Goal: Task Accomplishment & Management: Manage account settings

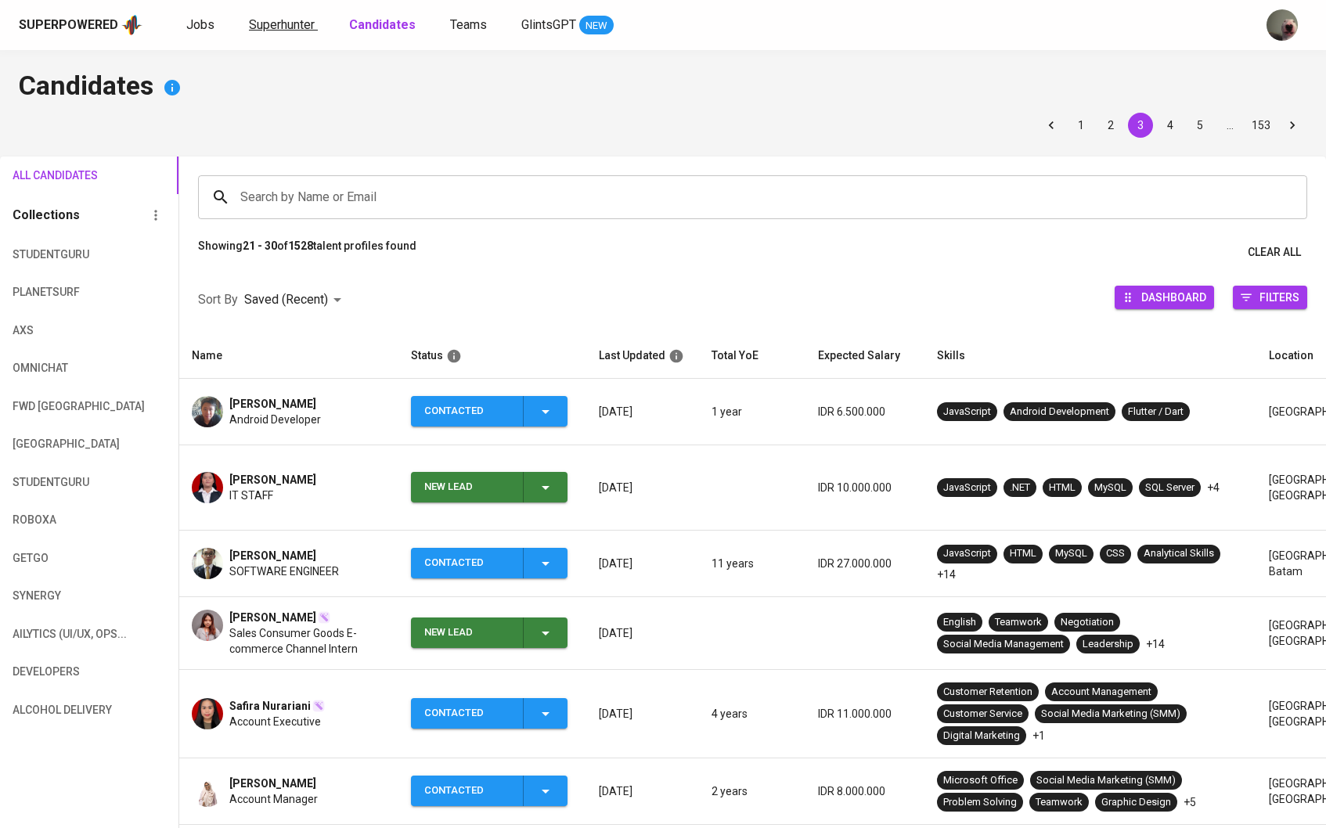
click at [299, 29] on span "Superhunter" at bounding box center [282, 24] width 66 height 15
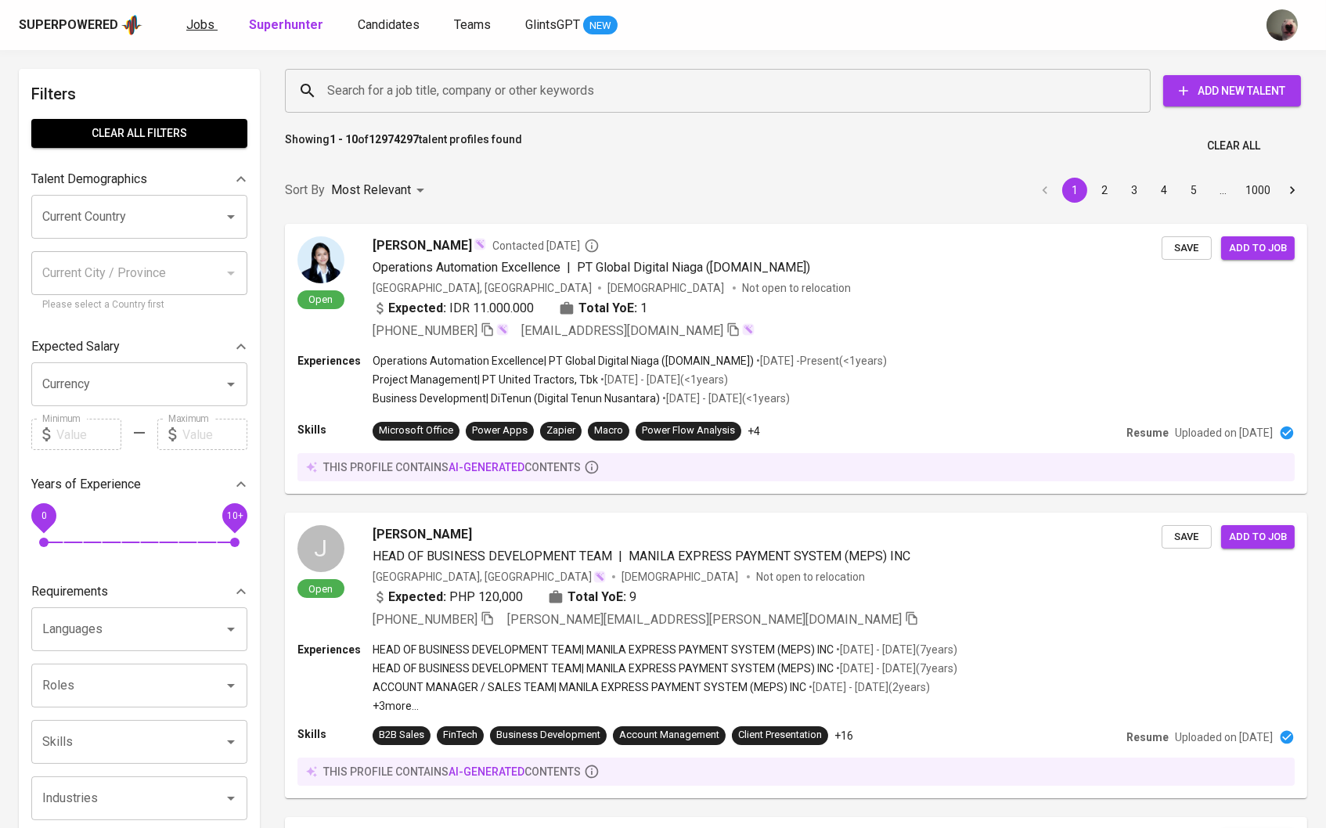
click at [213, 18] on link "Jobs" at bounding box center [201, 26] width 31 height 20
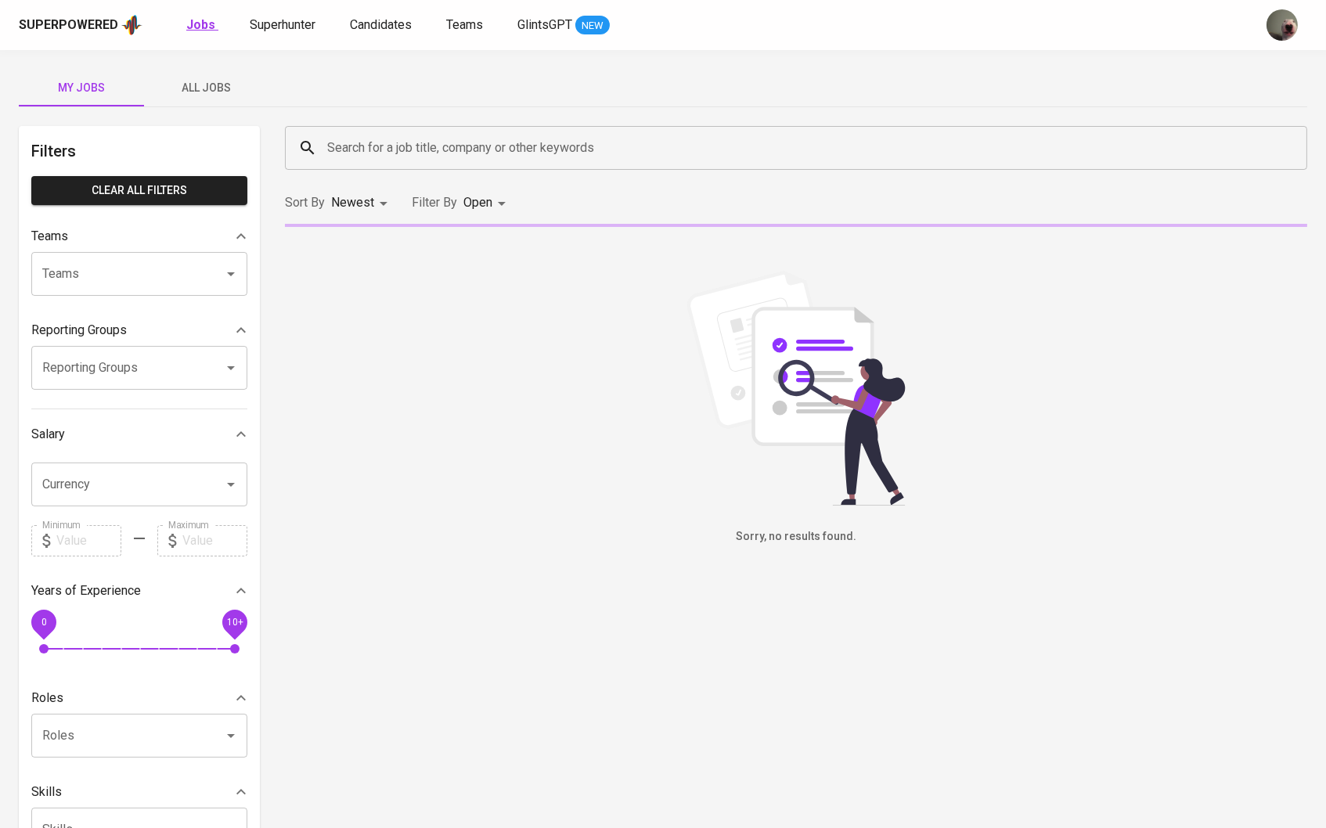
drag, startPoint x: 213, startPoint y: 18, endPoint x: 200, endPoint y: 20, distance: 12.6
click at [200, 20] on b "Jobs" at bounding box center [200, 24] width 29 height 15
type input "OPEN"
click at [195, 78] on span "All Jobs" at bounding box center [206, 88] width 106 height 20
click at [364, 153] on input "Search for a job title, company or other keywords" at bounding box center [799, 148] width 953 height 30
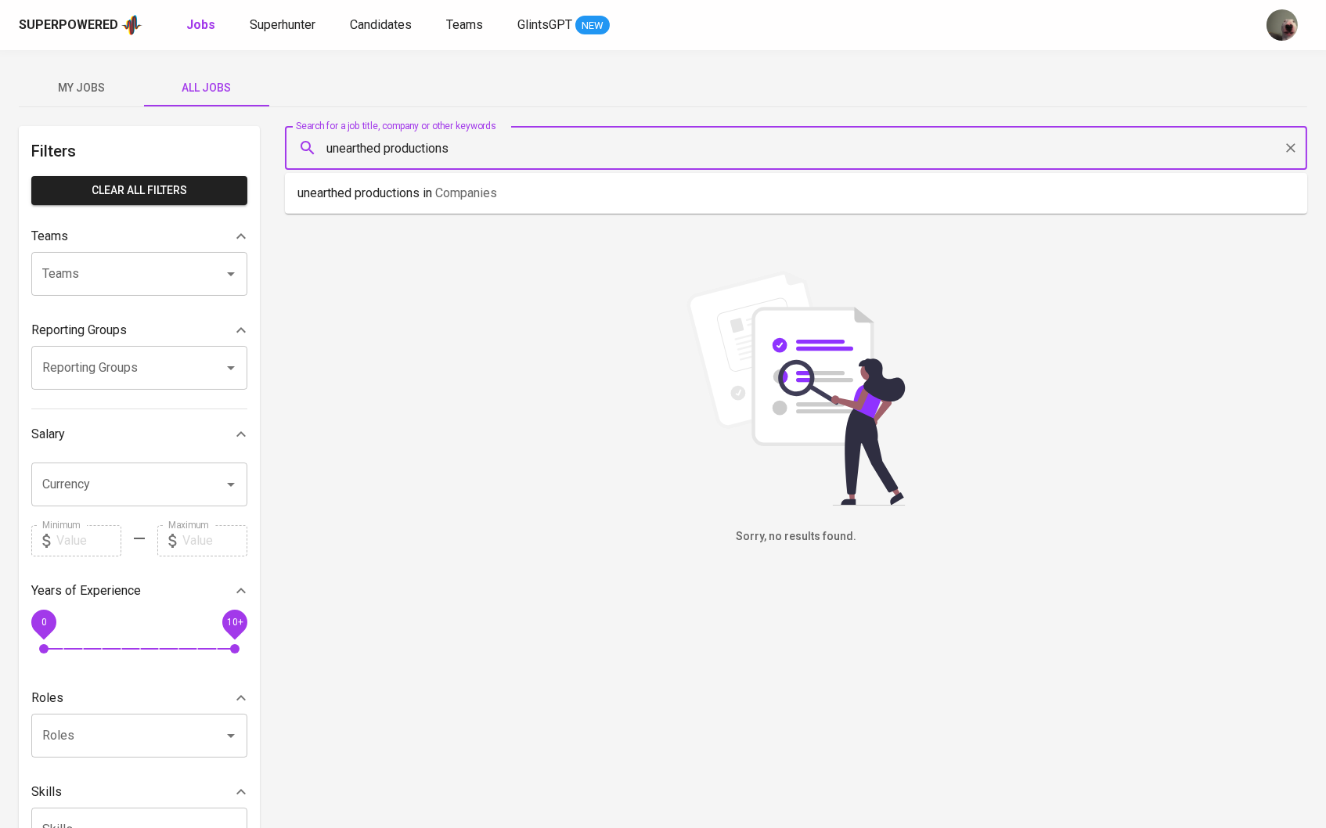
type input "unearthed productions"
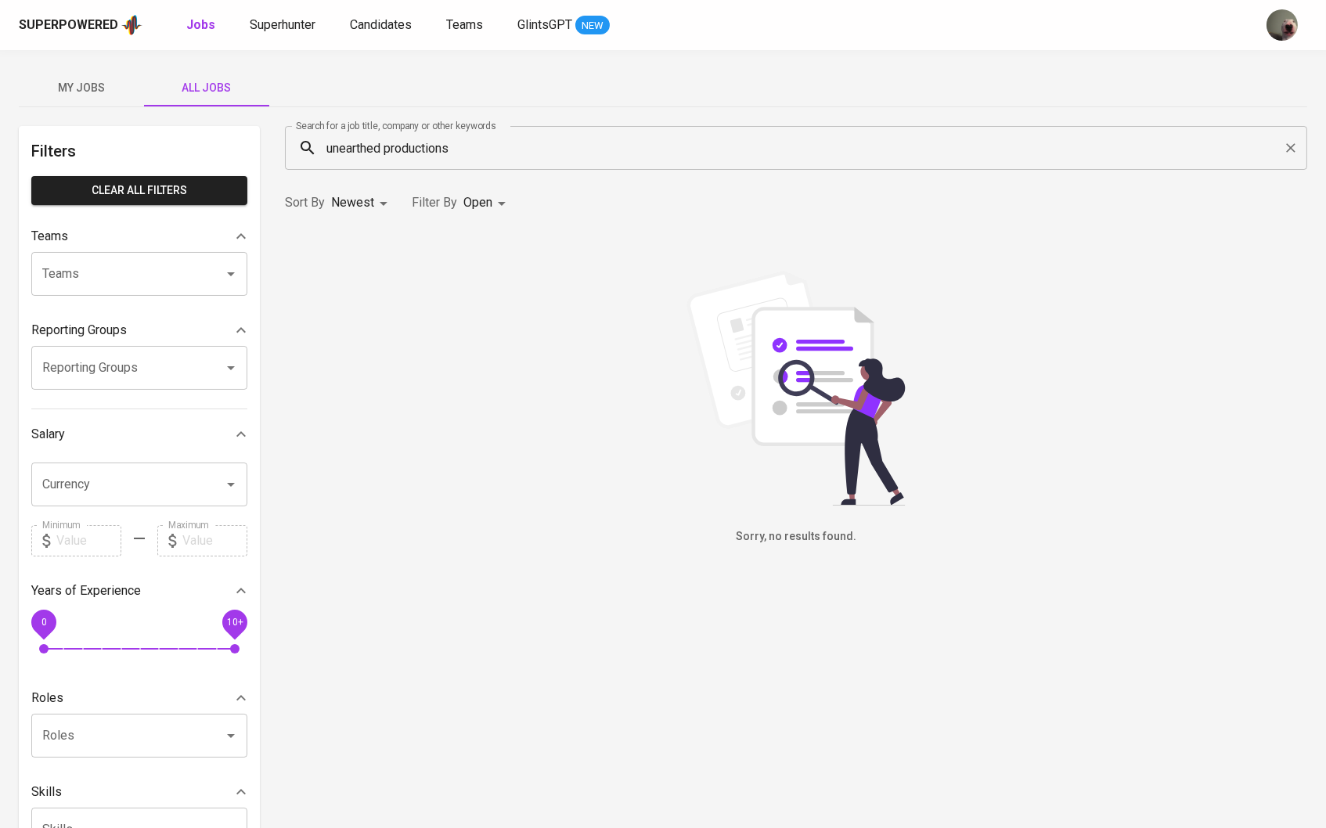
click at [478, 186] on div "Sort By Newest NEWEST Filter By Open OPEN" at bounding box center [796, 203] width 1041 height 48
click at [484, 199] on body "Superpowered Jobs Superhunter Candidates Teams GlintsGPT NEW My Jobs All Jobs F…" at bounding box center [663, 534] width 1326 height 1068
click at [466, 444] on input "checkbox" at bounding box center [451, 436] width 30 height 30
checkbox input "true"
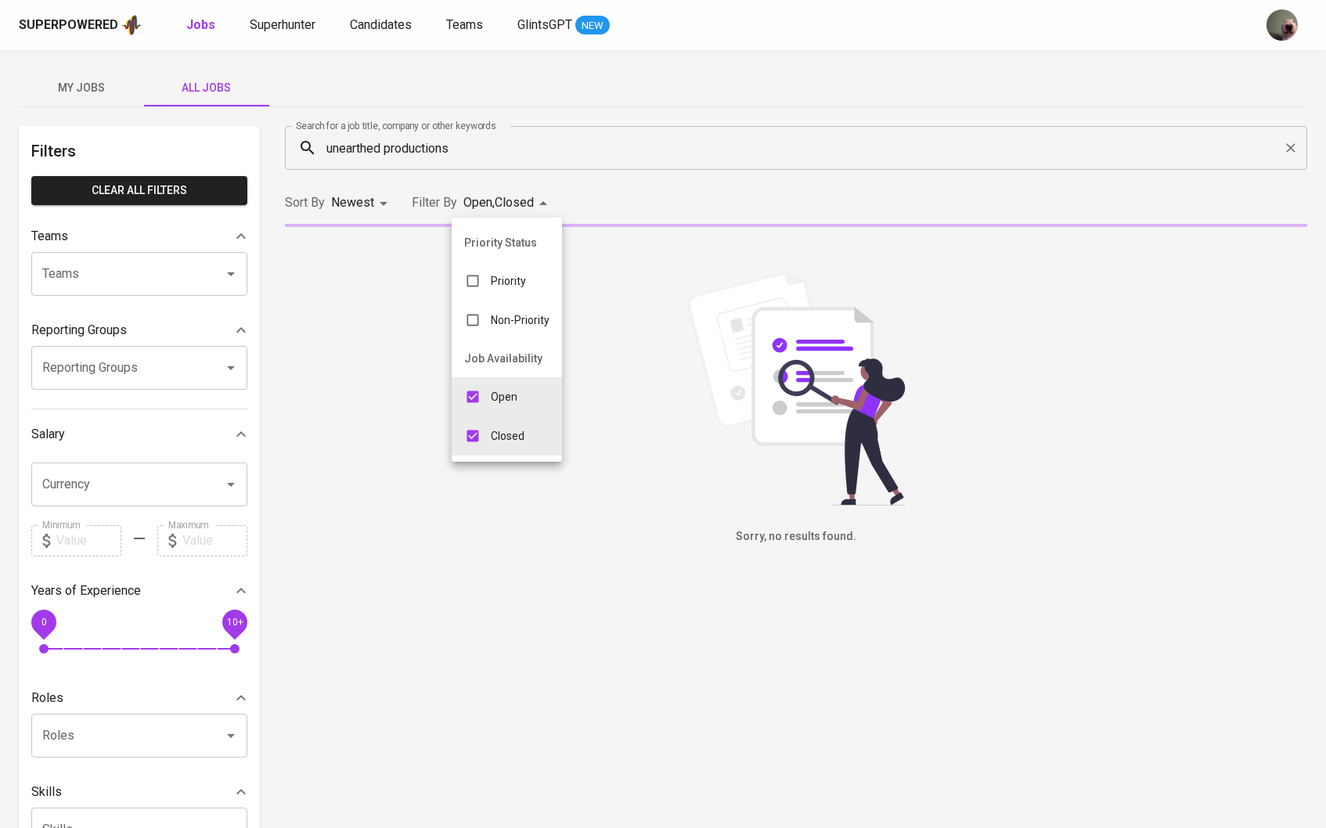
type input "OPEN,CLOSE"
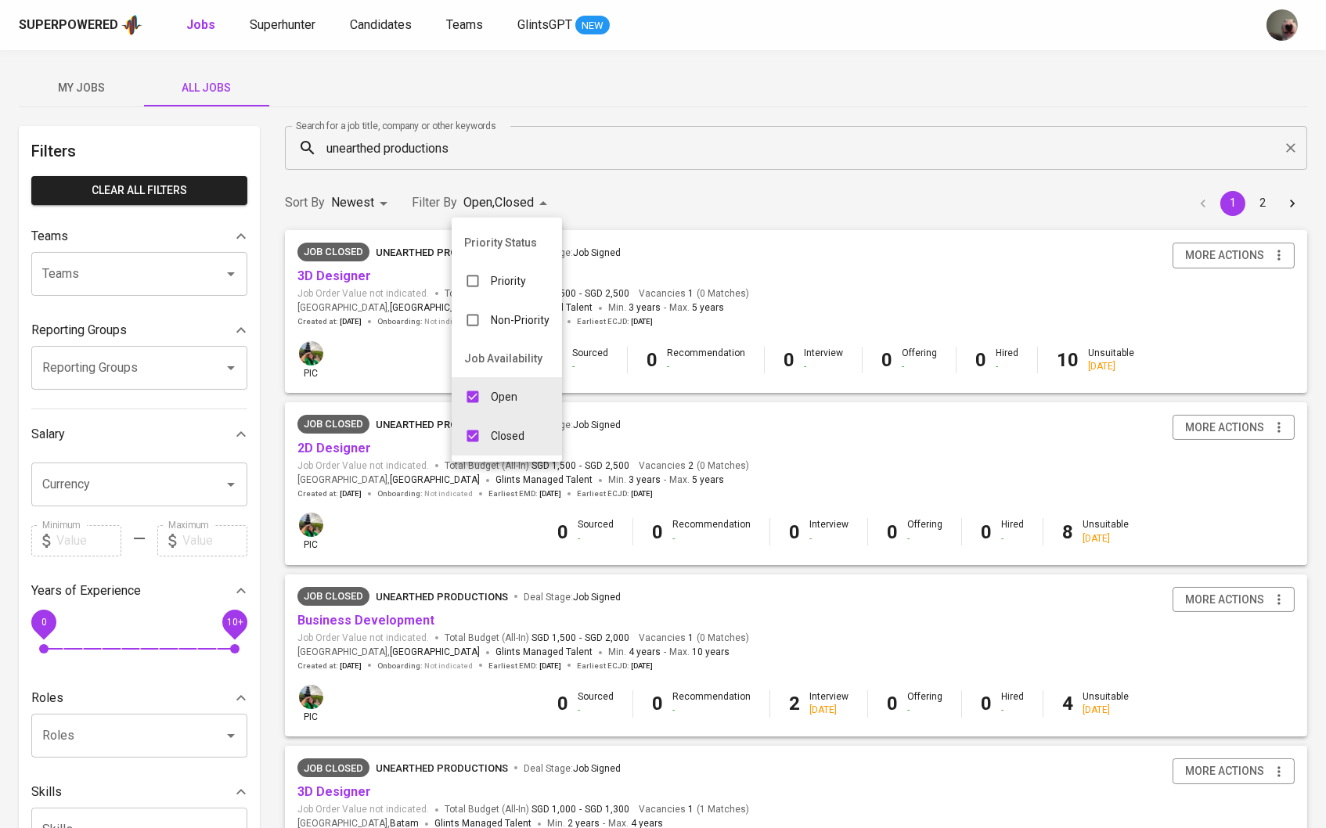
click at [428, 543] on div at bounding box center [663, 414] width 1326 height 828
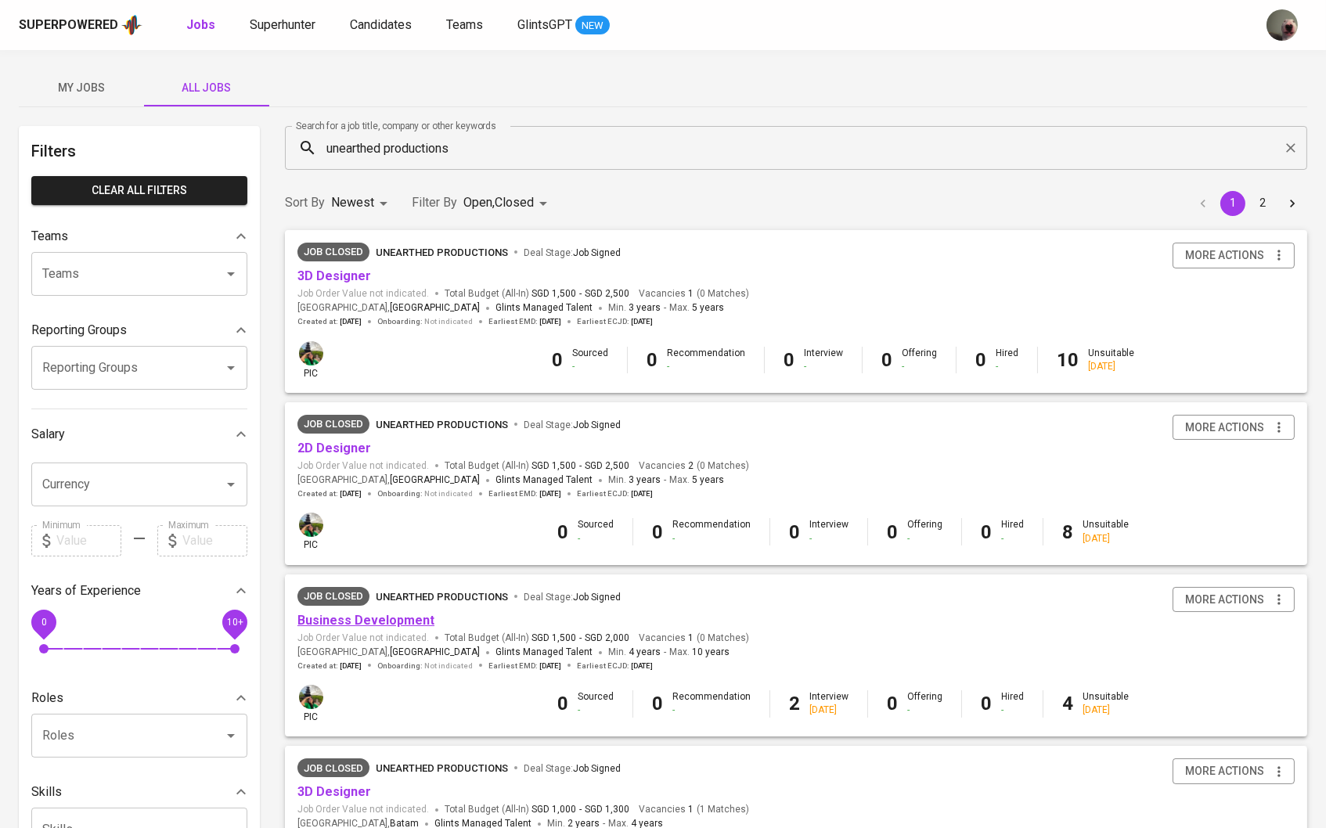
click at [343, 622] on link "Business Development" at bounding box center [365, 620] width 137 height 15
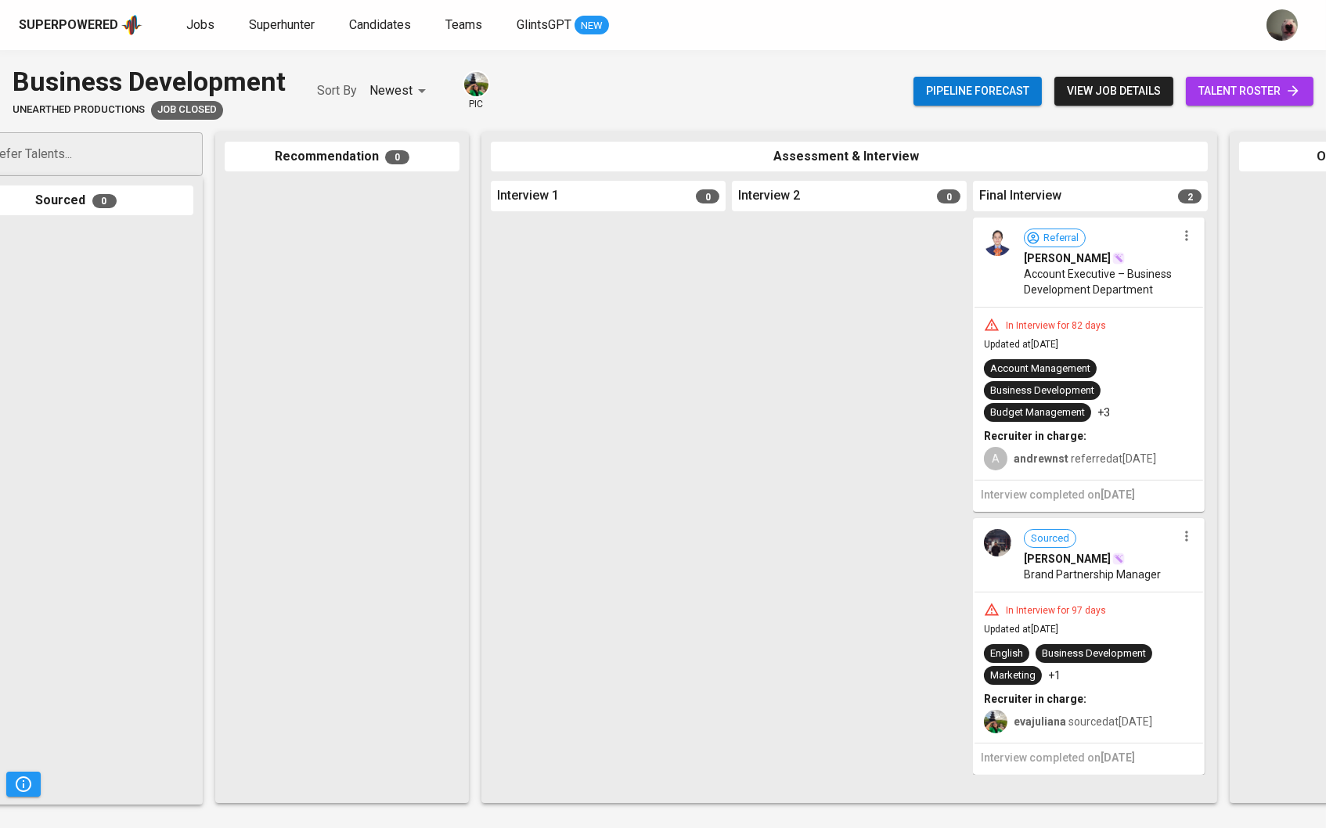
scroll to position [0, 134]
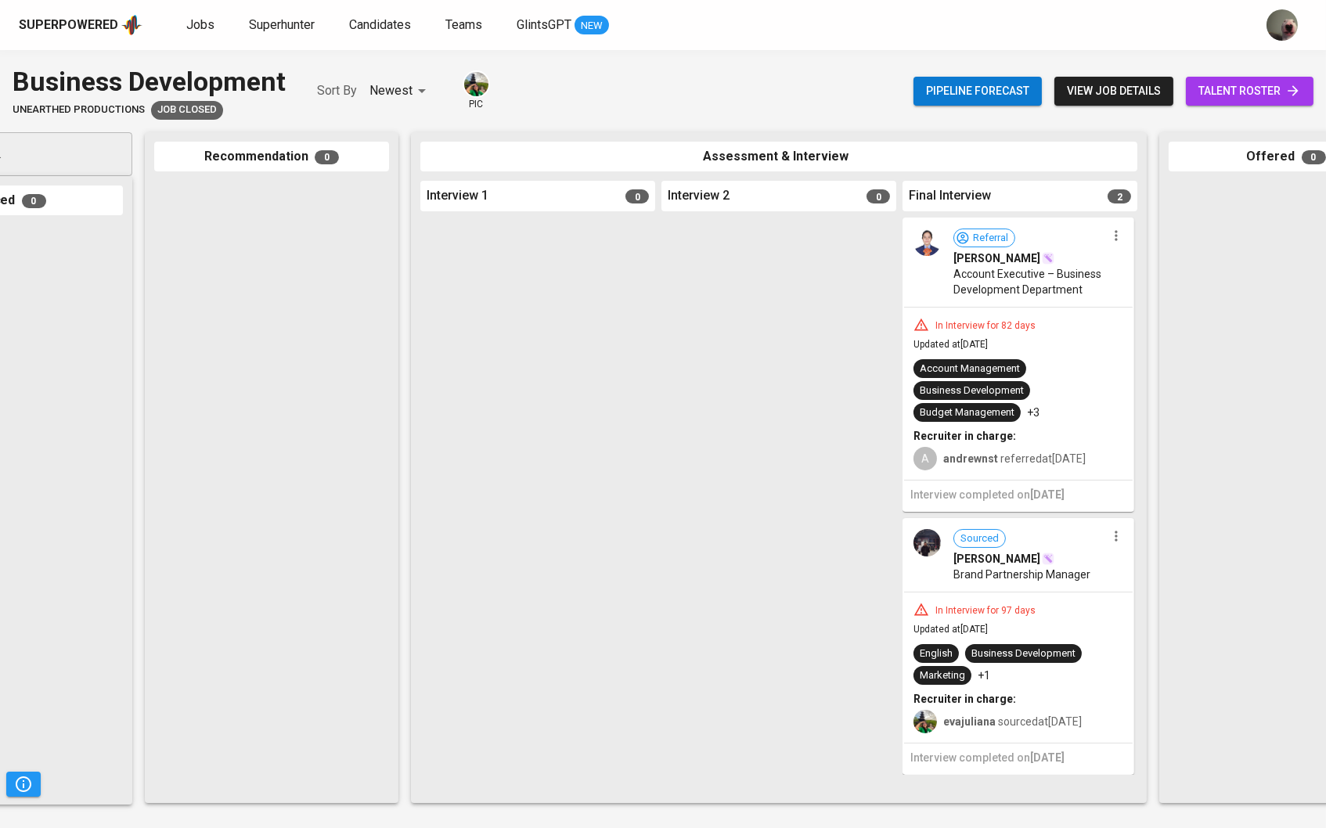
click at [1285, 67] on div "Pipeline forecast view job details talent roster" at bounding box center [1113, 91] width 400 height 57
click at [1270, 80] on link "talent roster" at bounding box center [1250, 91] width 128 height 29
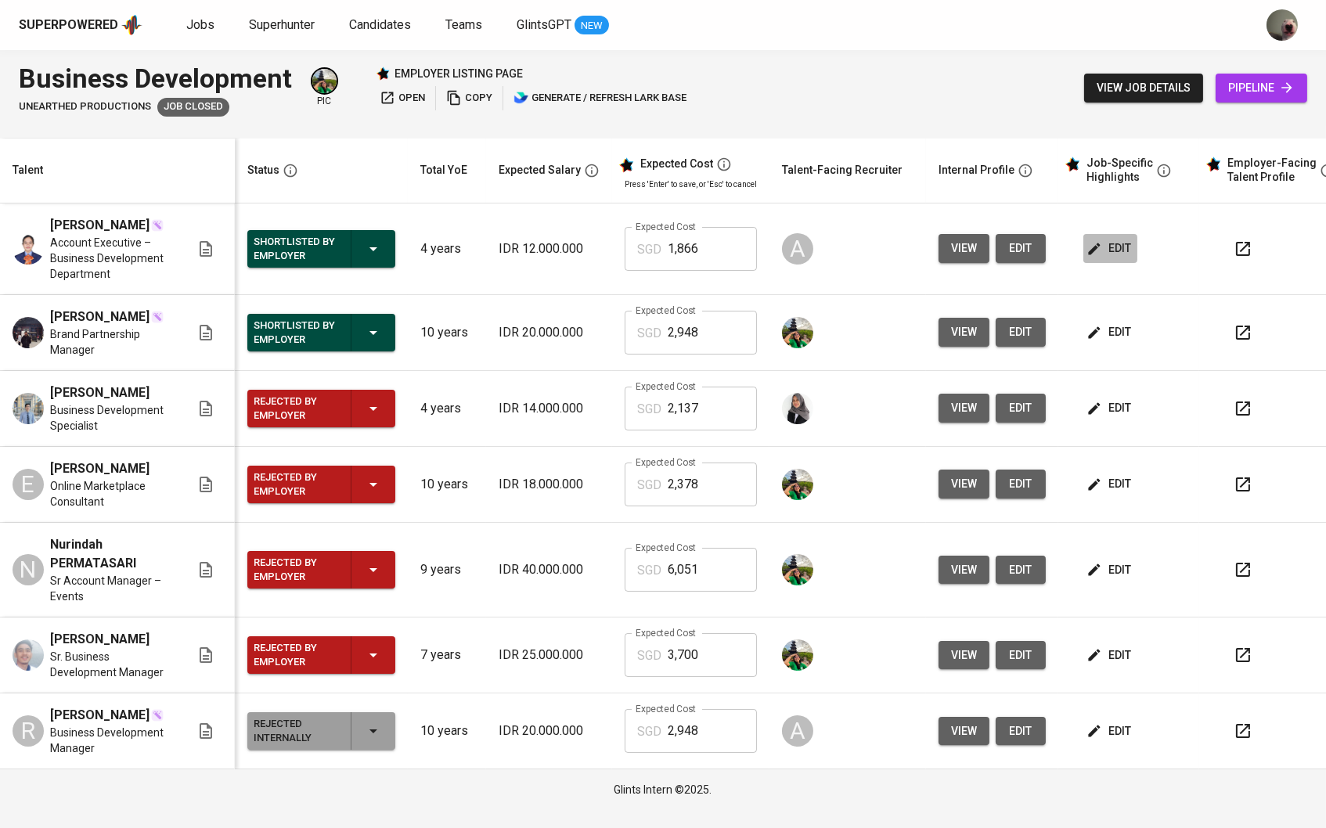
click at [1113, 254] on span "edit" at bounding box center [1110, 249] width 41 height 20
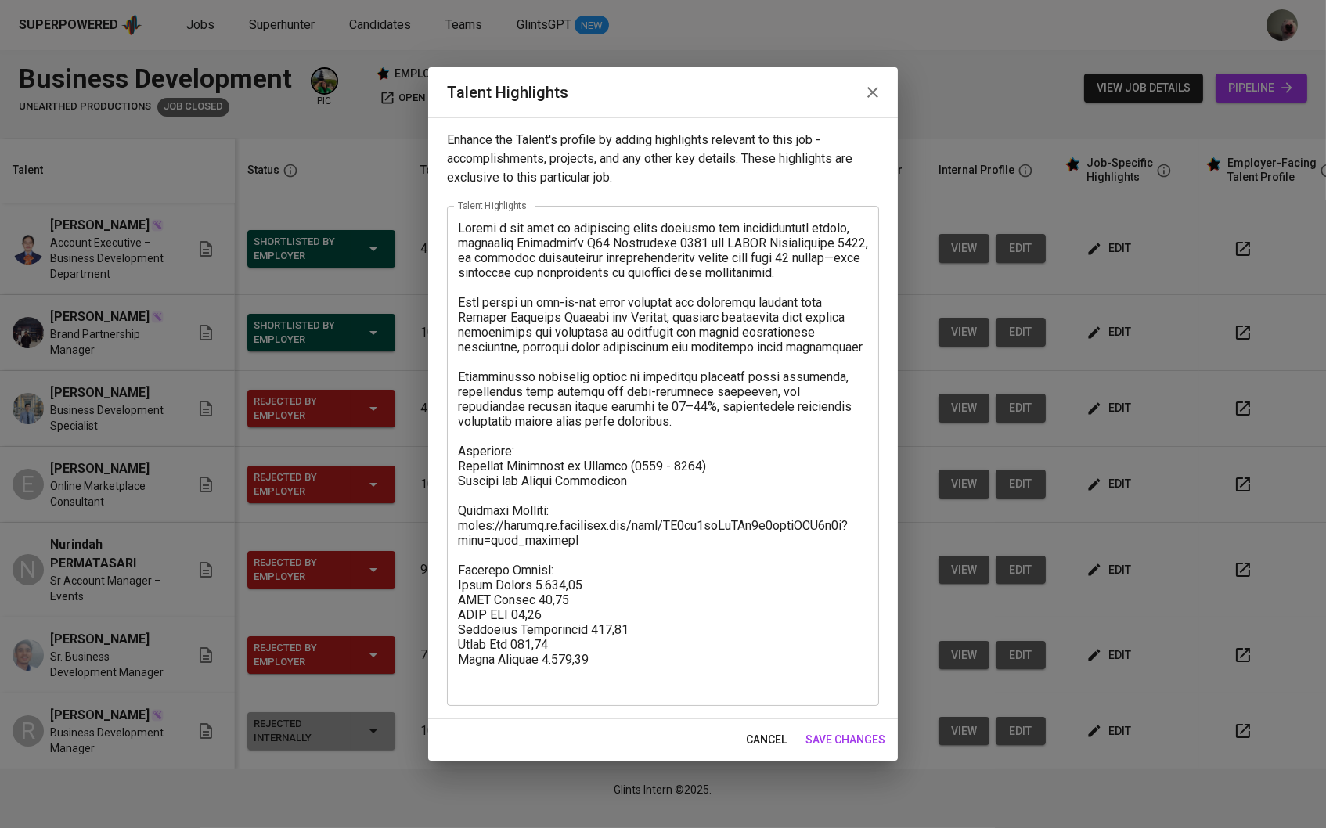
click at [876, 98] on icon "button" at bounding box center [872, 92] width 19 height 19
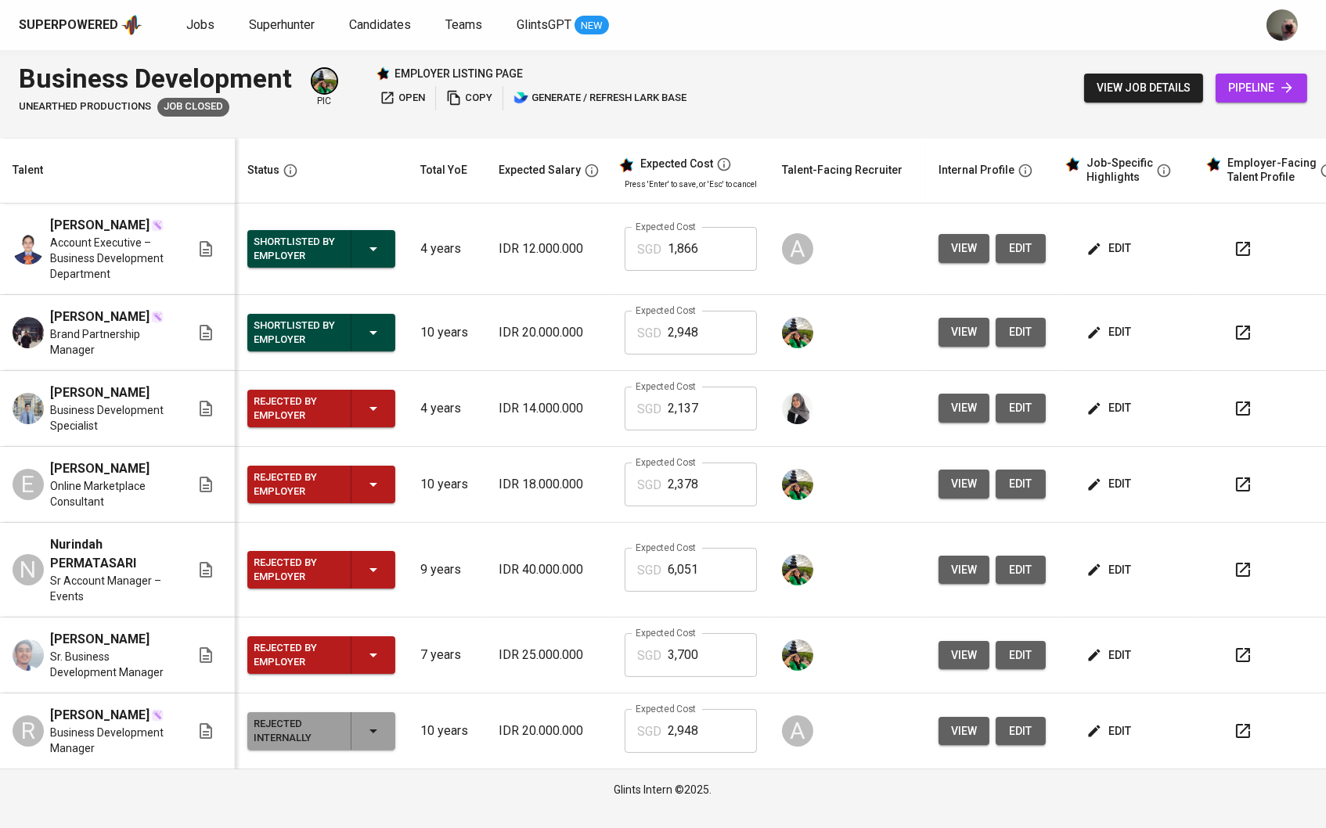
click at [1126, 241] on span "edit" at bounding box center [1110, 249] width 41 height 20
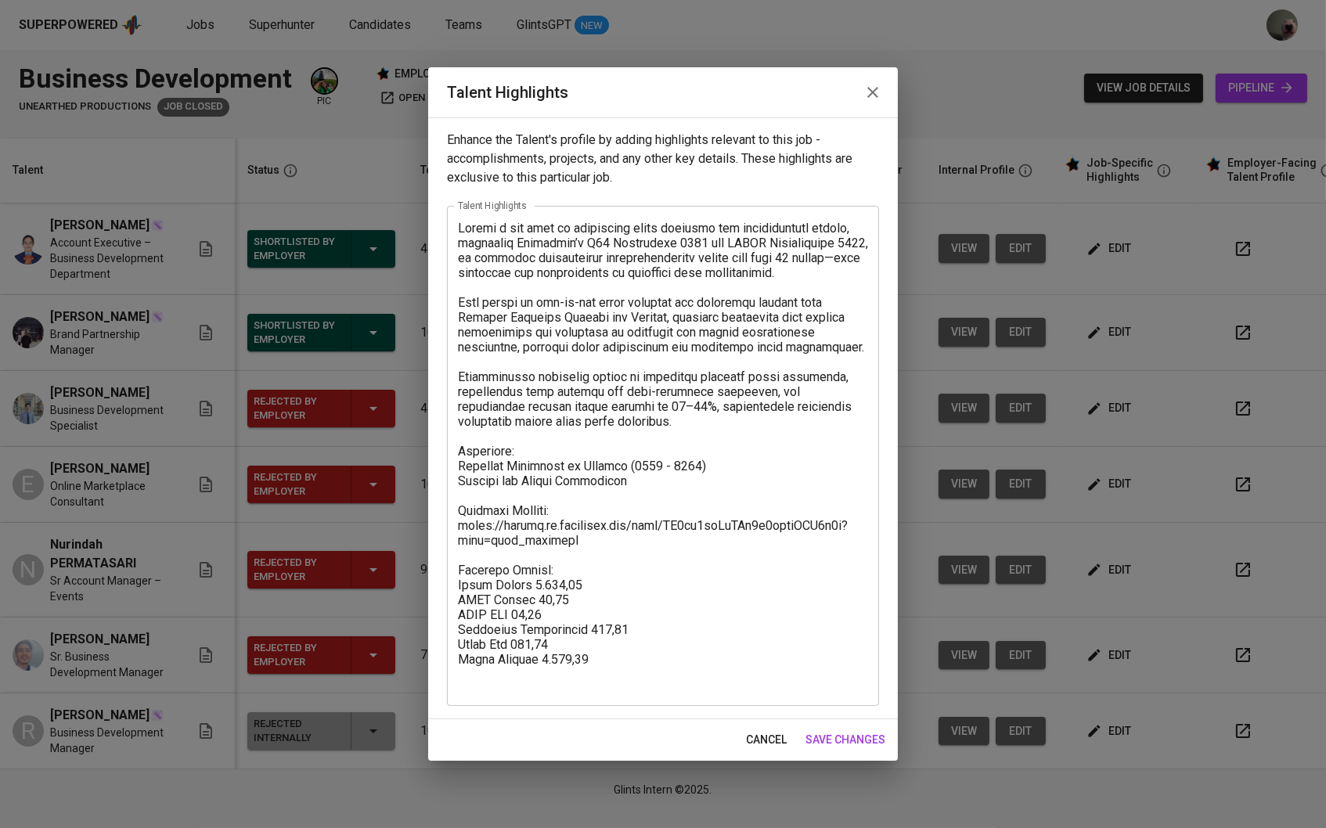
click at [849, 82] on h2 "Talent Highlights" at bounding box center [663, 92] width 432 height 25
click at [859, 90] on button "button" at bounding box center [873, 93] width 38 height 38
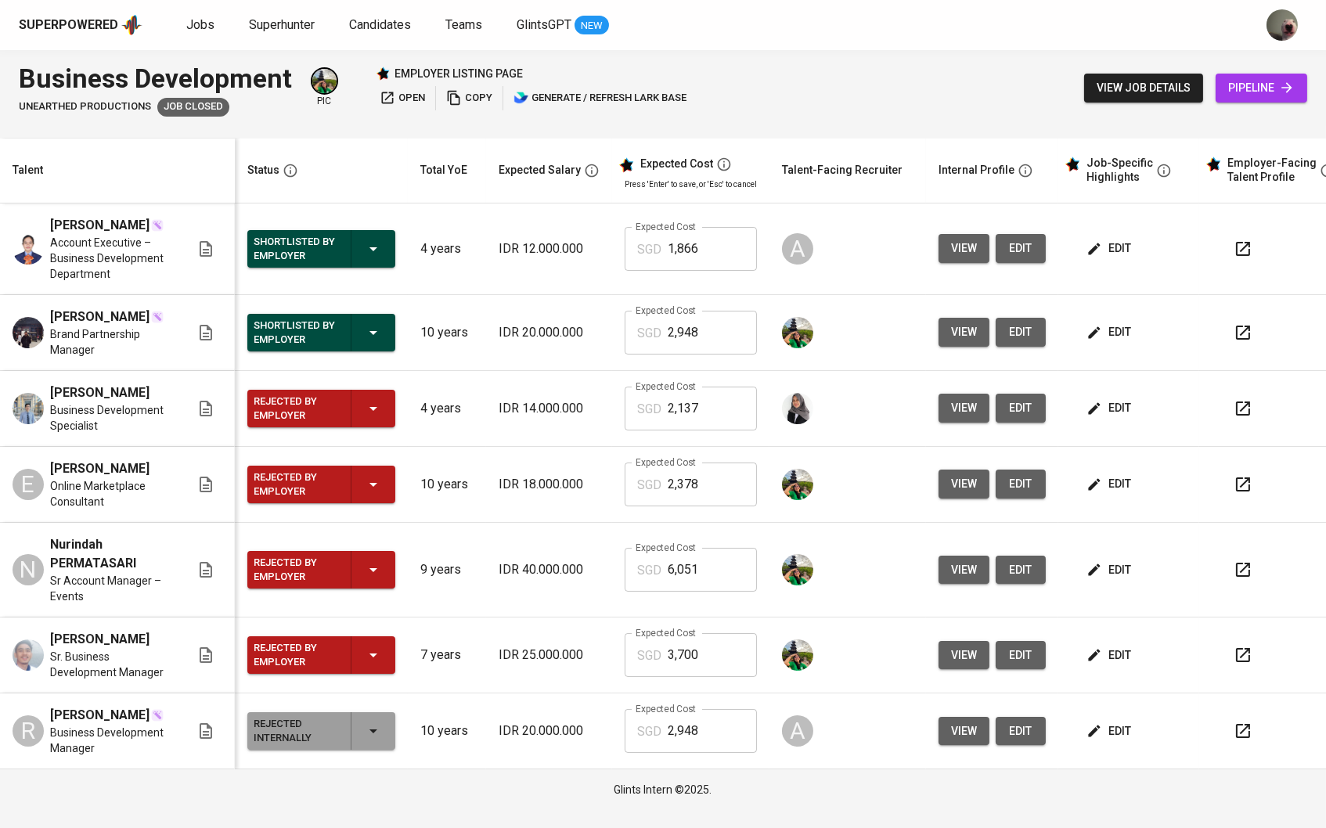
click at [1119, 246] on span "edit" at bounding box center [1110, 249] width 41 height 20
